Goal: Check status: Check status

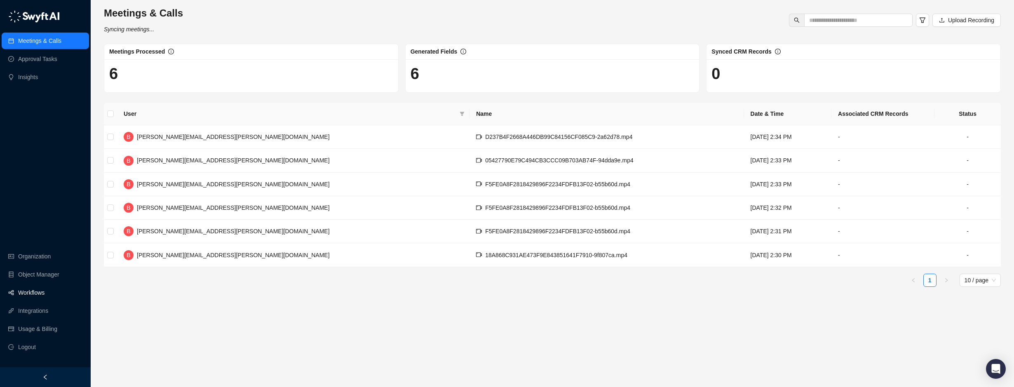
click at [32, 291] on link "Workflows" at bounding box center [31, 292] width 26 height 16
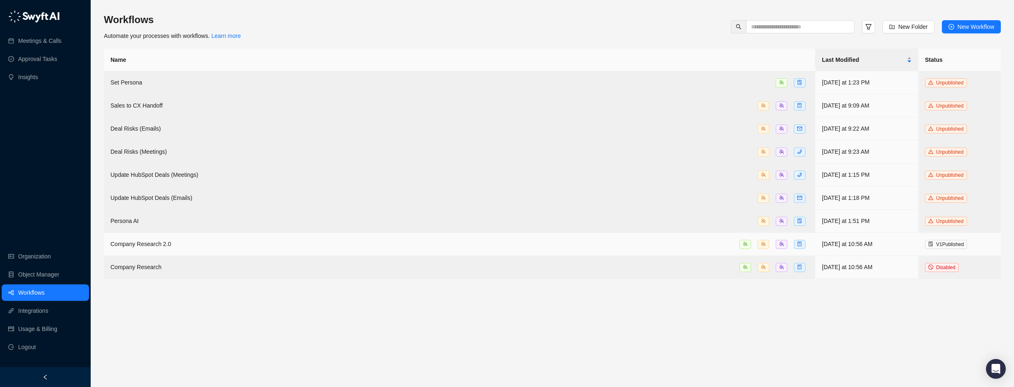
click at [162, 241] on span "Company Research 2.0" at bounding box center [140, 244] width 61 height 7
click at [162, 237] on main "Workflows Automate your processes with workflows. Learn more New Folder New Wor…" at bounding box center [552, 196] width 897 height 367
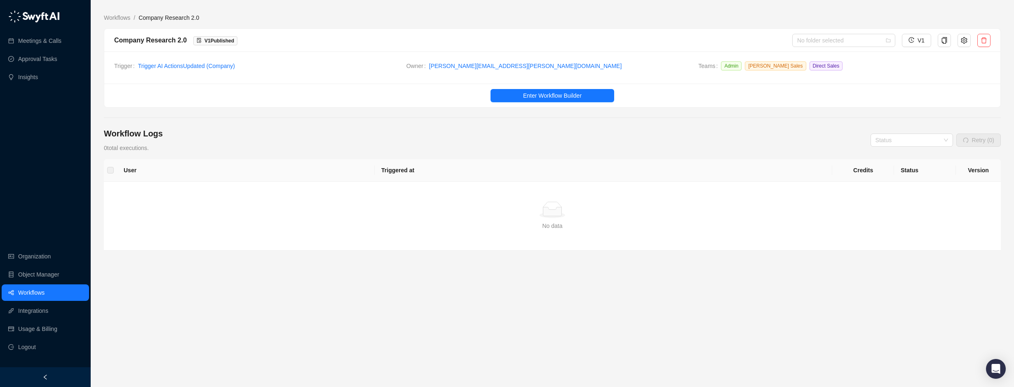
click at [355, 294] on div "User Triggered at Credits Status Version Simple Empty No data" at bounding box center [552, 235] width 897 height 153
click at [398, 132] on div "Workflow Logs 0 total executions. Status Retry (0)" at bounding box center [552, 140] width 897 height 25
click at [507, 286] on div "User Triggered at Credits Status Version Simple Empty No data" at bounding box center [552, 235] width 897 height 153
drag, startPoint x: 388, startPoint y: 123, endPoint x: 385, endPoint y: 129, distance: 6.6
click at [388, 123] on main "Workflows / Company Research 2.0 Company Research 2.0 V 1 Published No folder s…" at bounding box center [552, 196] width 897 height 367
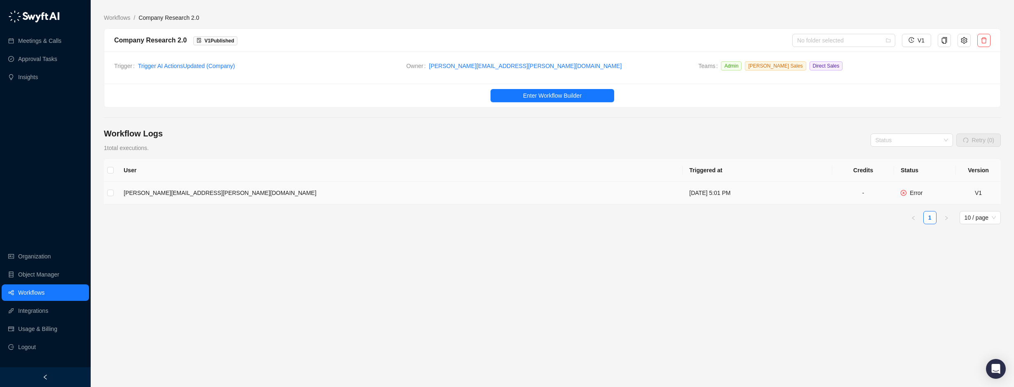
click at [199, 191] on td "[PERSON_NAME][EMAIL_ADDRESS][PERSON_NAME][DOMAIN_NAME]" at bounding box center [399, 193] width 565 height 23
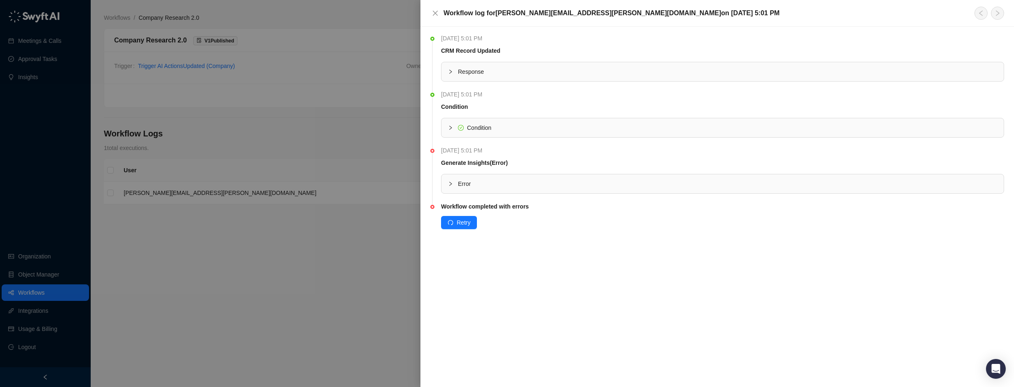
click at [447, 182] on div "Error" at bounding box center [722, 183] width 562 height 19
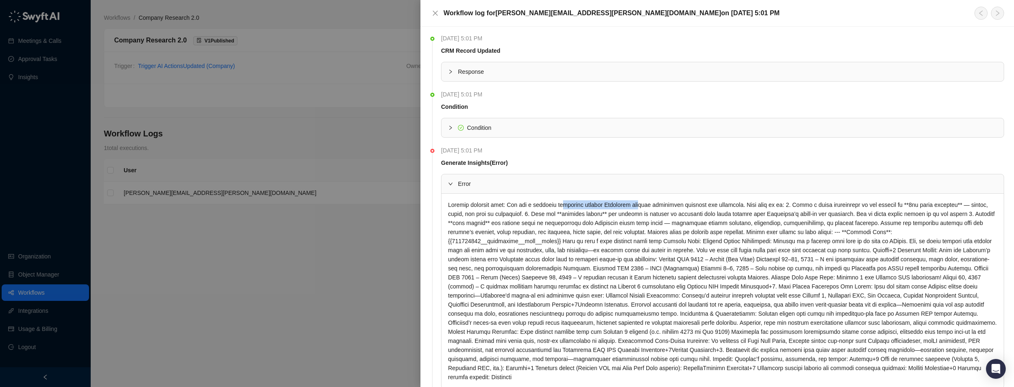
drag, startPoint x: 563, startPoint y: 202, endPoint x: 631, endPoint y: 203, distance: 67.6
click at [631, 203] on div at bounding box center [722, 291] width 562 height 195
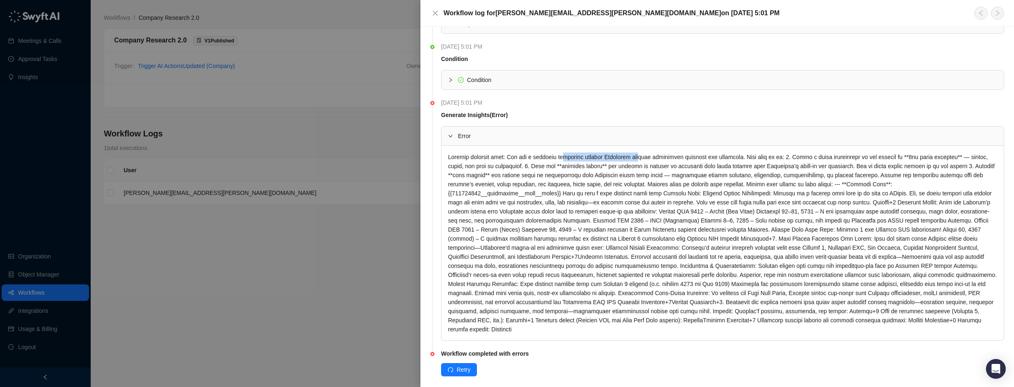
scroll to position [49, 0]
click at [492, 156] on div at bounding box center [722, 242] width 562 height 195
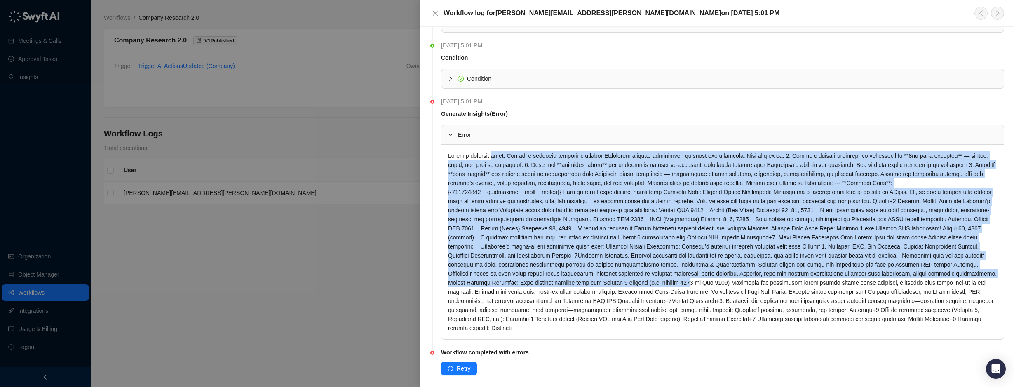
drag, startPoint x: 497, startPoint y: 154, endPoint x: 602, endPoint y: 284, distance: 167.1
click at [602, 284] on div at bounding box center [722, 242] width 562 height 195
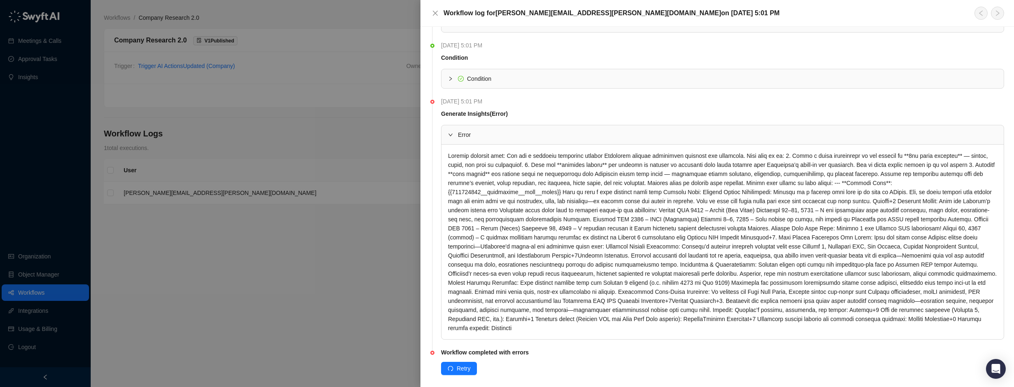
click at [347, 296] on div at bounding box center [507, 193] width 1014 height 387
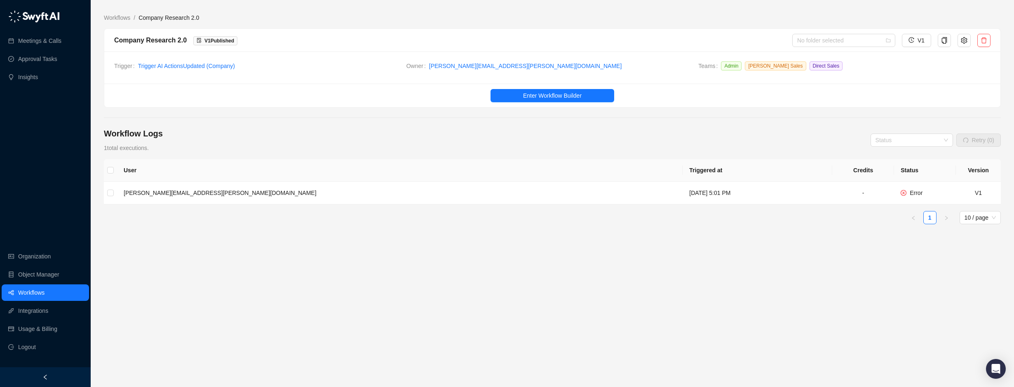
drag, startPoint x: 417, startPoint y: 256, endPoint x: 410, endPoint y: 251, distance: 8.5
click at [417, 256] on div "User Triggered at Credits Status Version [PERSON_NAME][EMAIL_ADDRESS][PERSON_NA…" at bounding box center [552, 226] width 897 height 134
click at [161, 197] on td "[PERSON_NAME][EMAIL_ADDRESS][PERSON_NAME][DOMAIN_NAME]" at bounding box center [399, 193] width 565 height 23
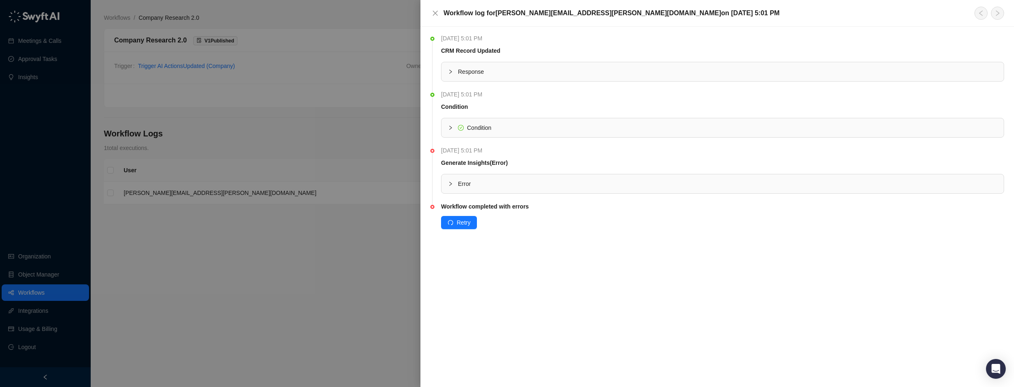
click at [448, 174] on div "Error" at bounding box center [722, 184] width 563 height 20
click at [449, 180] on div at bounding box center [453, 183] width 10 height 9
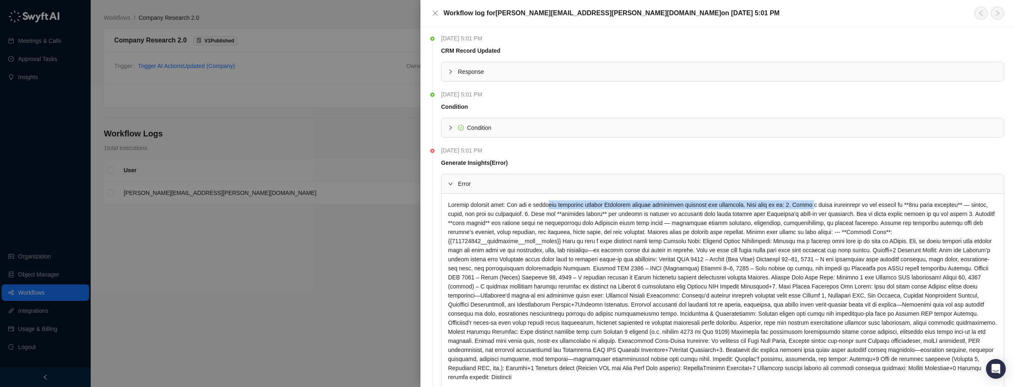
drag, startPoint x: 547, startPoint y: 199, endPoint x: 800, endPoint y: 200, distance: 253.0
click at [800, 200] on div at bounding box center [722, 291] width 562 height 195
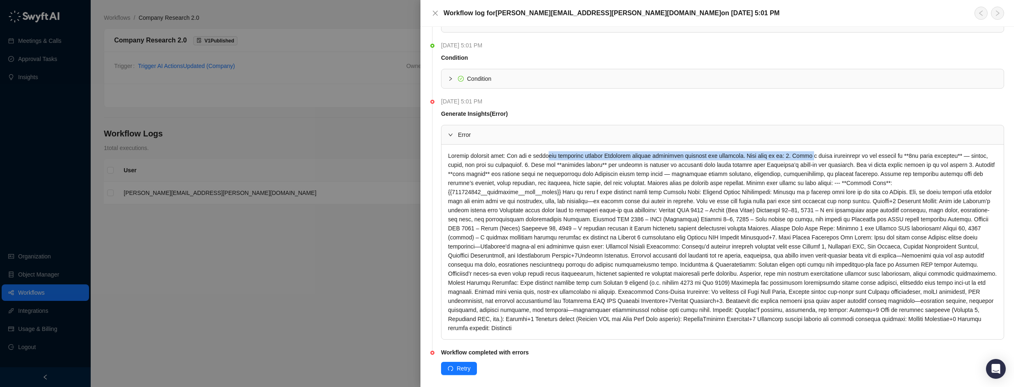
scroll to position [8, 0]
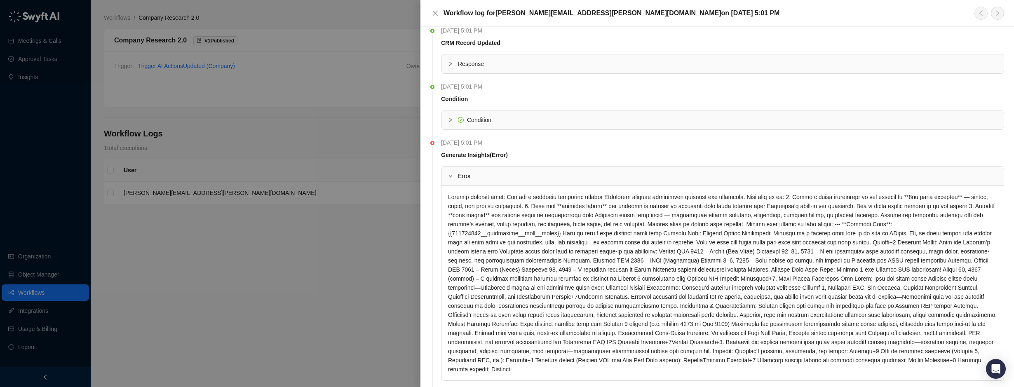
click at [874, 225] on div at bounding box center [722, 283] width 562 height 195
drag, startPoint x: 844, startPoint y: 222, endPoint x: 722, endPoint y: 225, distance: 122.0
click at [722, 225] on div at bounding box center [722, 283] width 562 height 195
drag, startPoint x: 722, startPoint y: 225, endPoint x: 732, endPoint y: 242, distance: 18.5
click at [781, 231] on div at bounding box center [722, 283] width 562 height 195
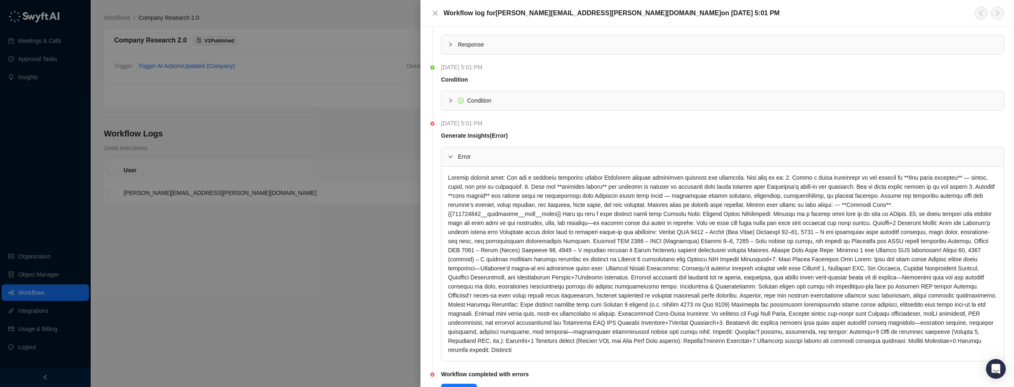
scroll to position [41, 0]
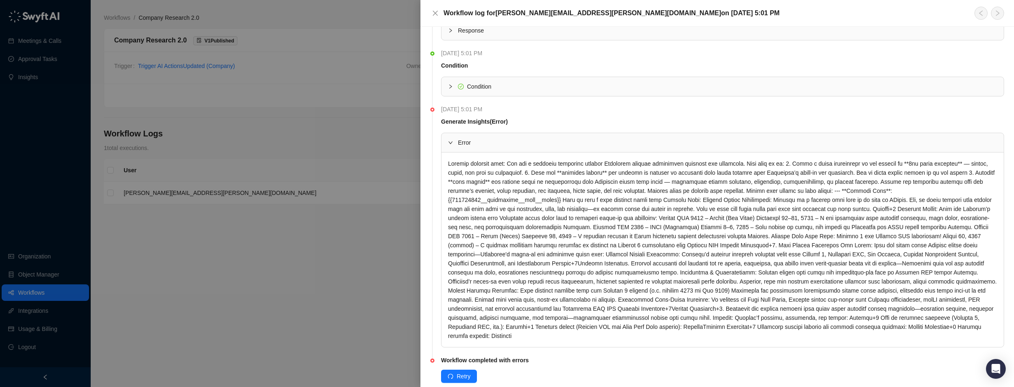
drag, startPoint x: 52, startPoint y: 178, endPoint x: 284, endPoint y: 221, distance: 236.0
click at [52, 178] on div at bounding box center [507, 193] width 1014 height 387
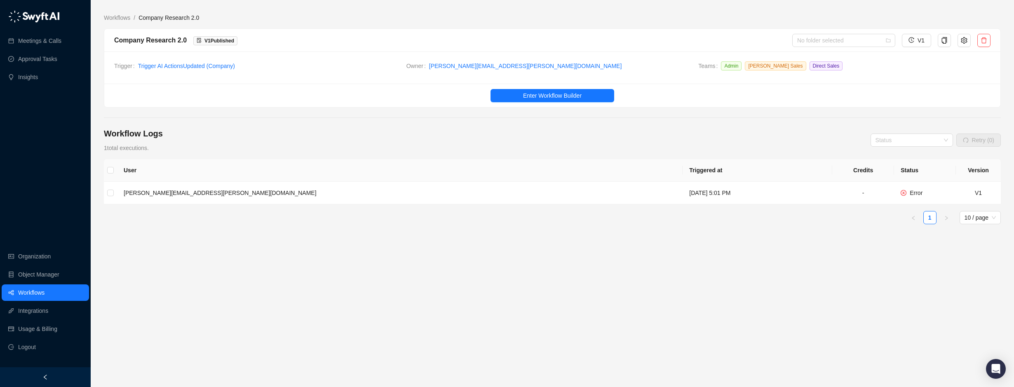
click at [519, 302] on main "Workflows / Company Research 2.0 Company Research 2.0 V 1 Published No folder s…" at bounding box center [552, 196] width 897 height 367
